Goal: Transaction & Acquisition: Download file/media

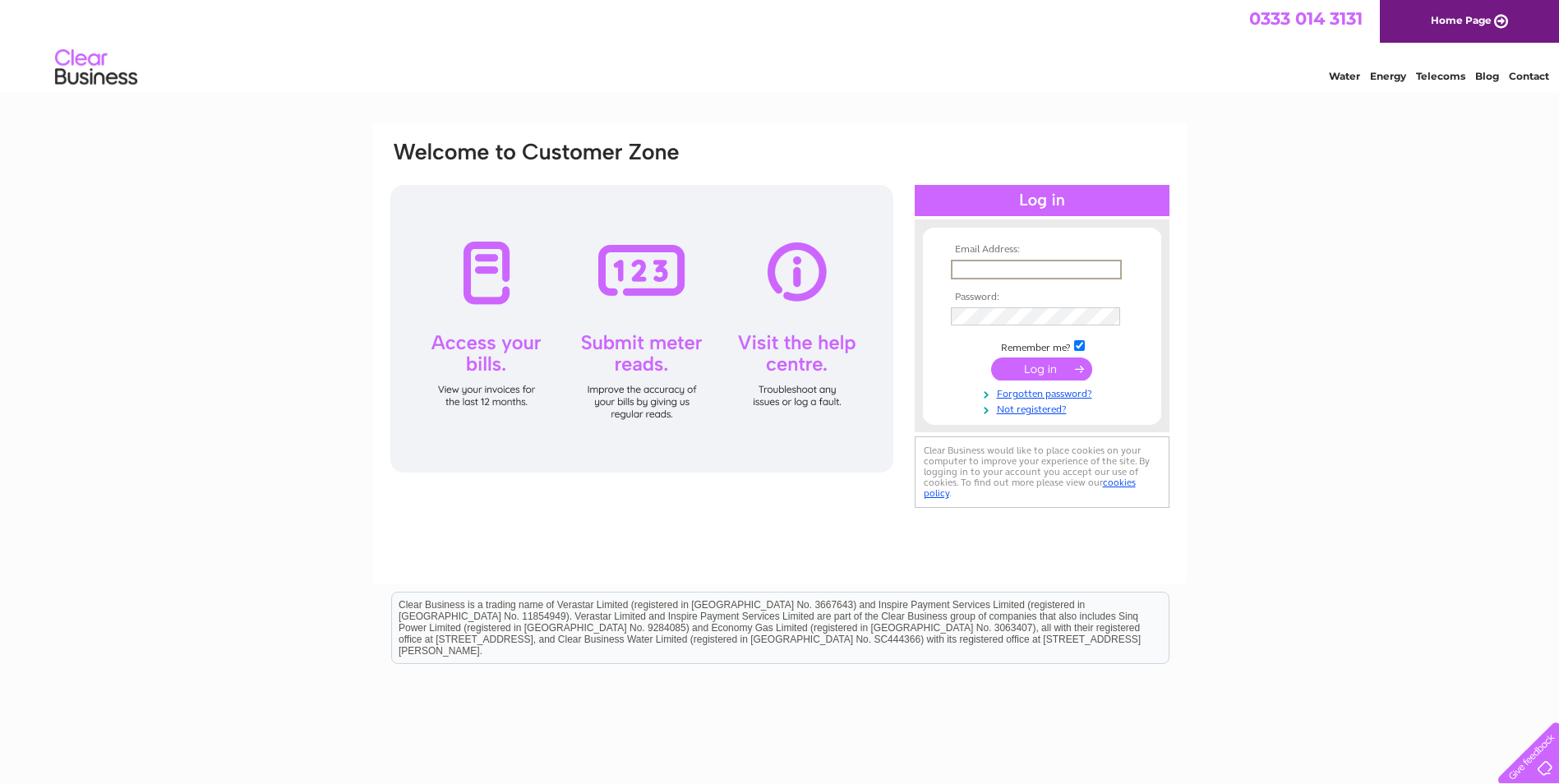
click at [1017, 266] on input "text" at bounding box center [1036, 268] width 171 height 20
type input "Accounts.payable@norr.com"
click at [1010, 369] on input "submit" at bounding box center [1042, 368] width 101 height 23
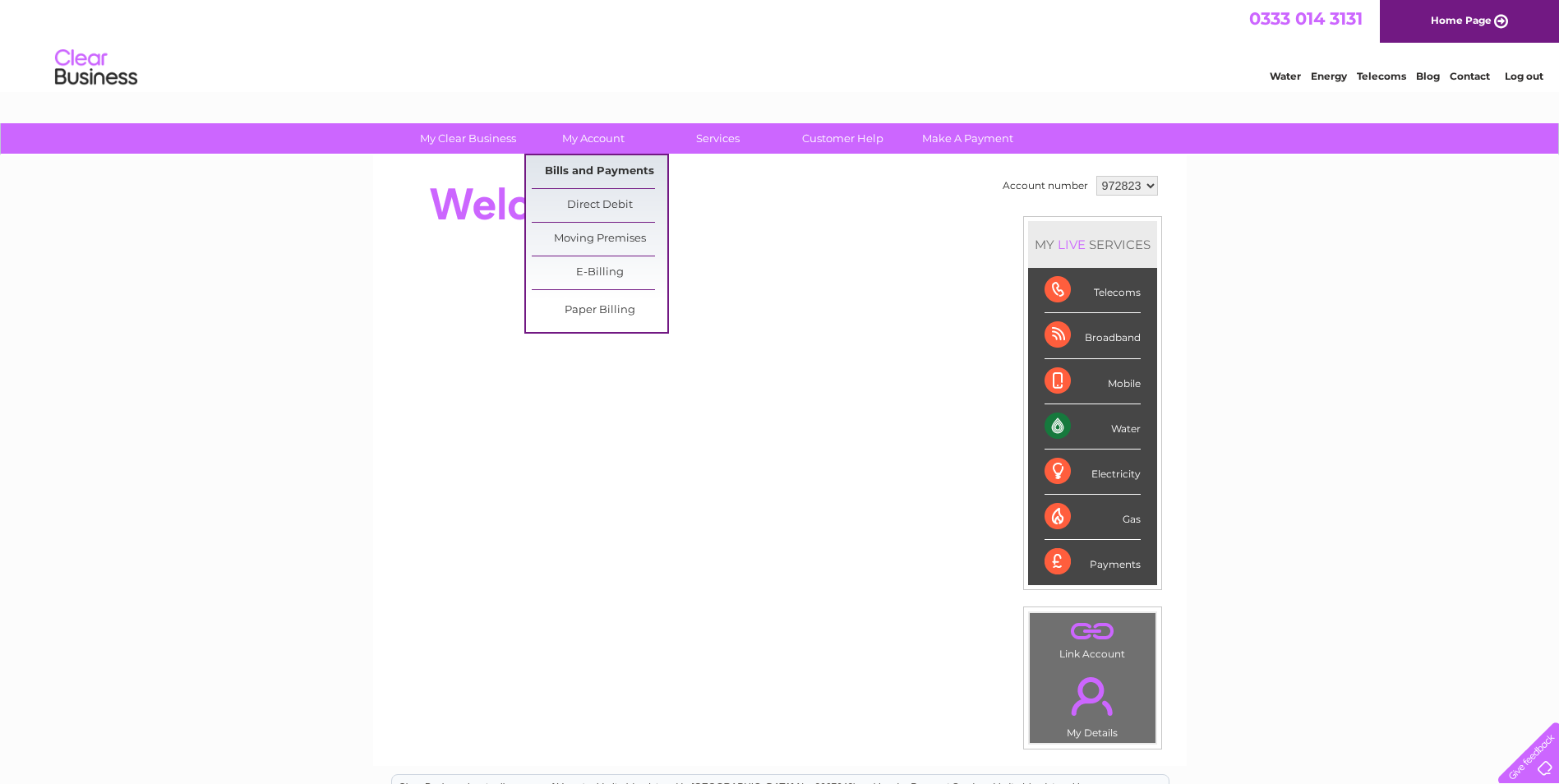
click at [602, 164] on link "Bills and Payments" at bounding box center [599, 172] width 135 height 33
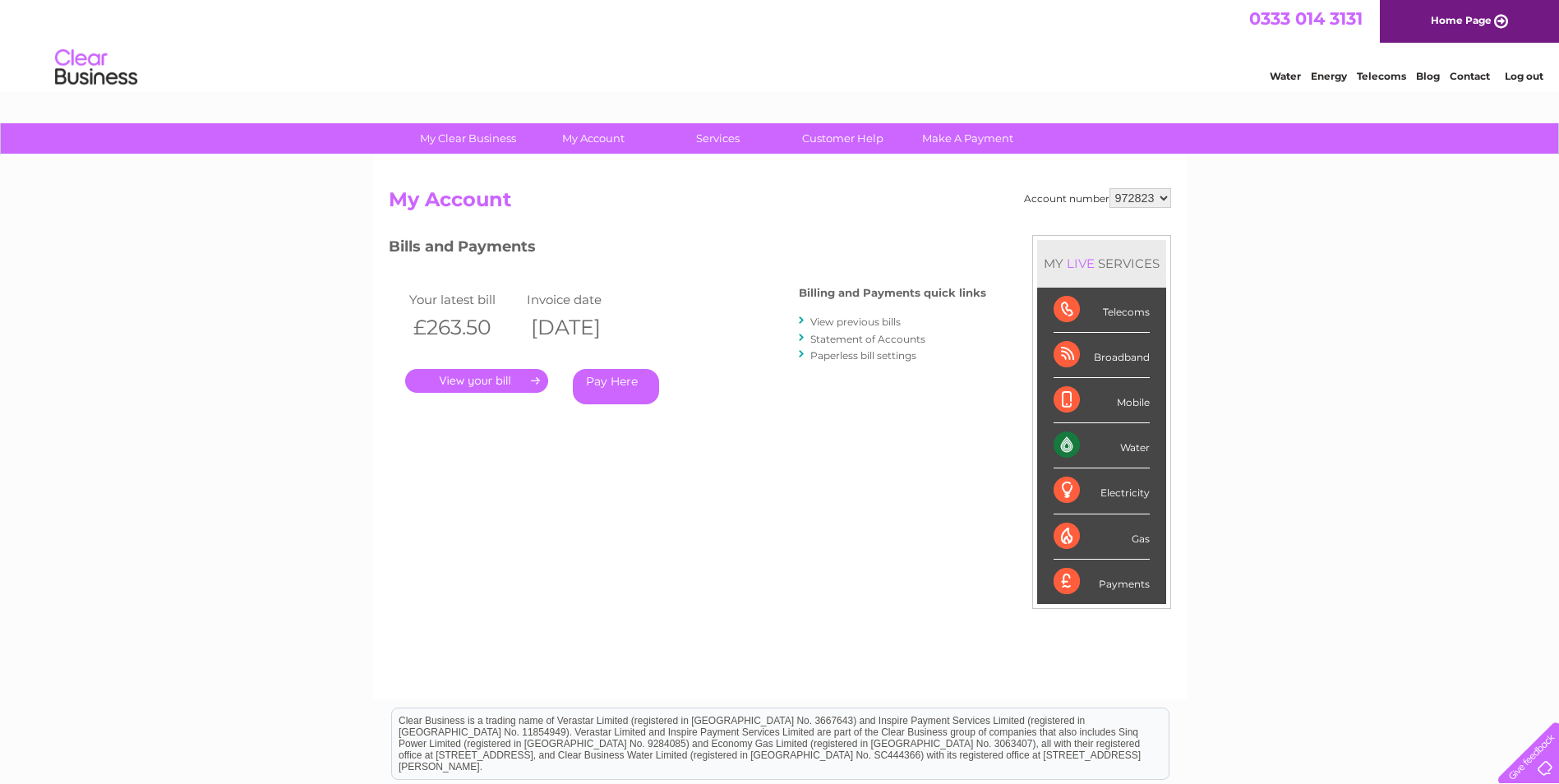
click at [435, 380] on link "." at bounding box center [476, 381] width 143 height 24
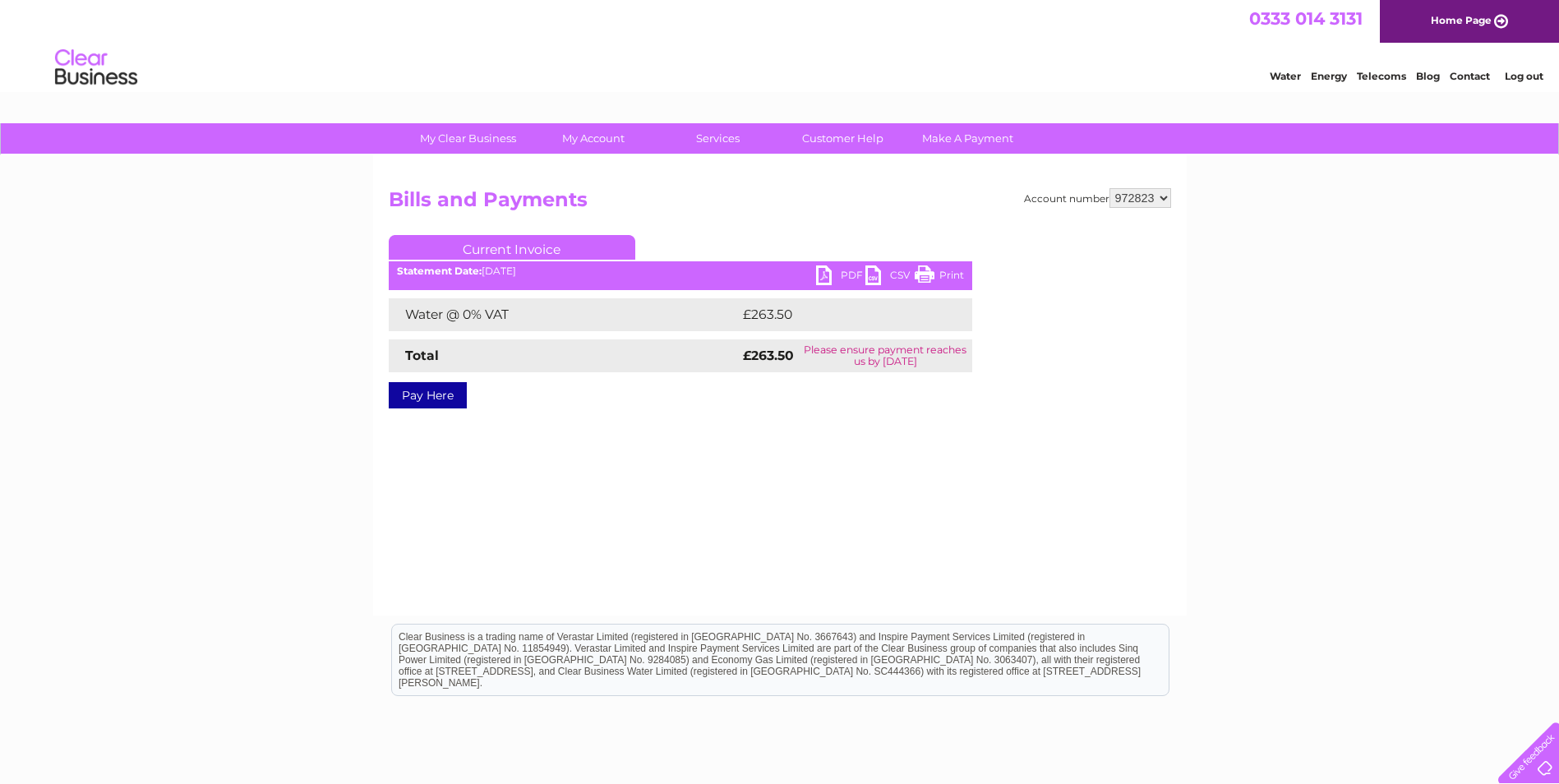
click at [839, 269] on link "PDF" at bounding box center [840, 278] width 49 height 24
